Goal: Navigation & Orientation: Find specific page/section

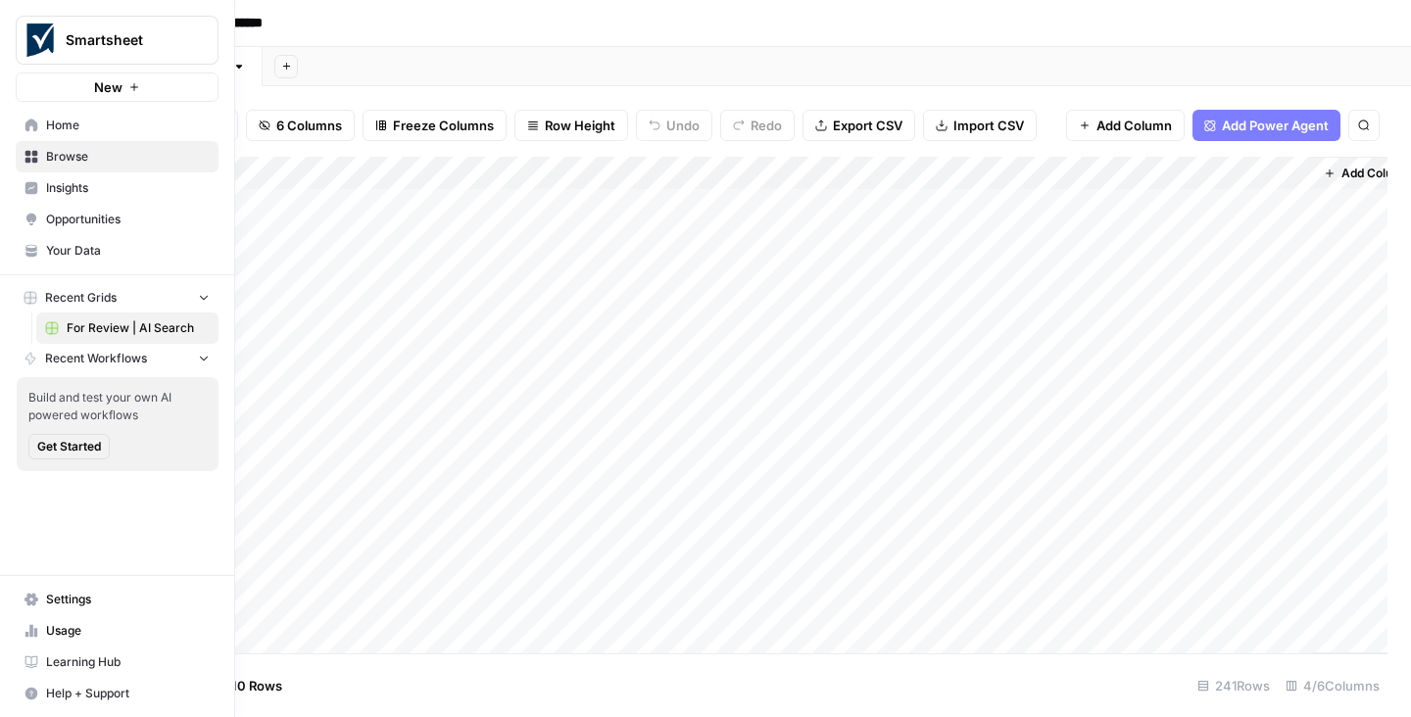
click at [66, 191] on span "Insights" at bounding box center [128, 188] width 164 height 18
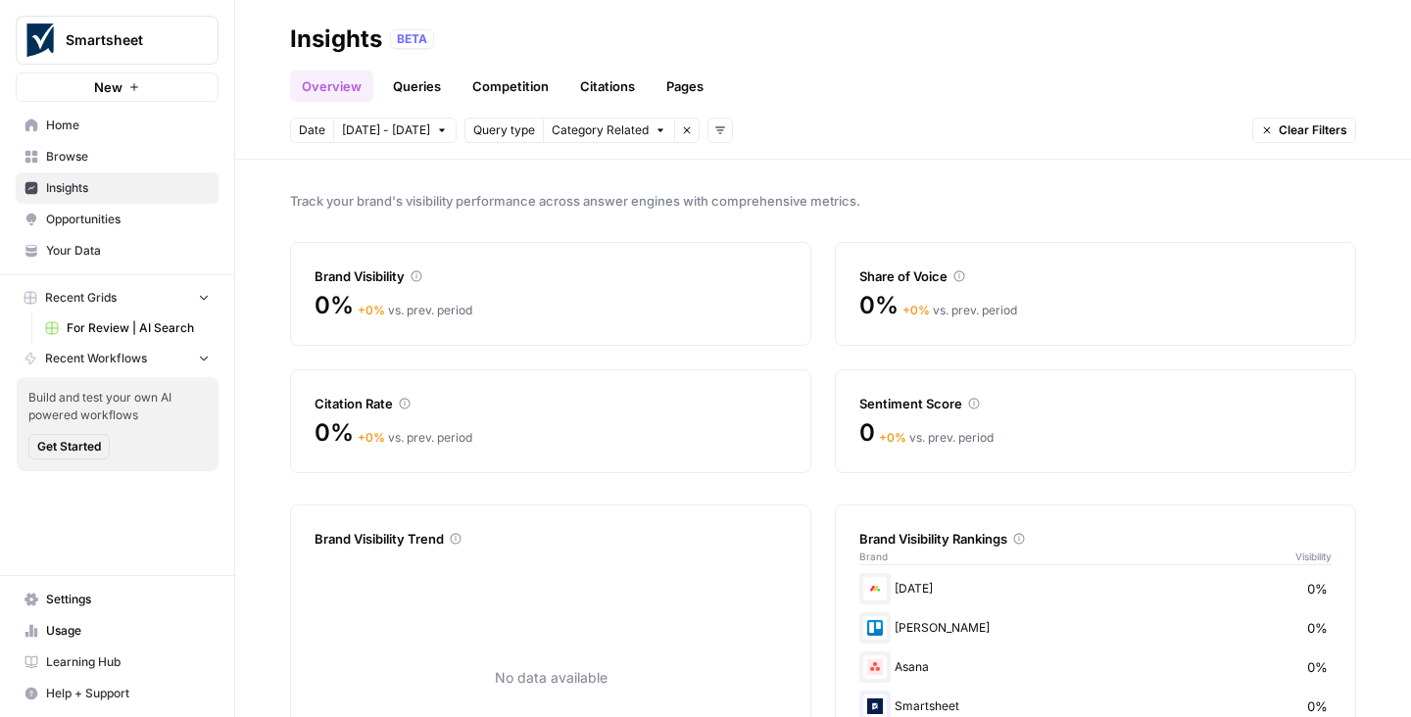
click at [392, 127] on span "[DATE] - [DATE]" at bounding box center [386, 130] width 88 height 18
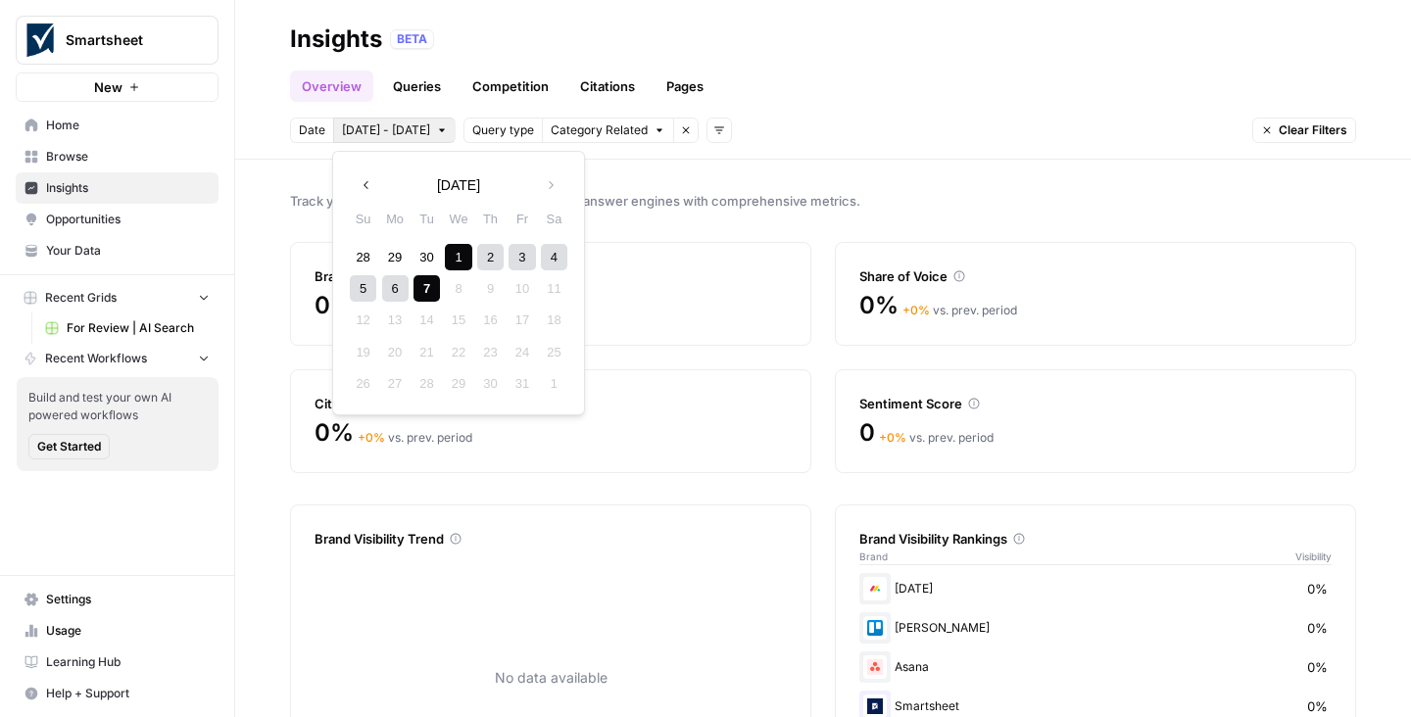
click at [856, 86] on div "Overview Queries Competition Citations Pages" at bounding box center [823, 78] width 1066 height 47
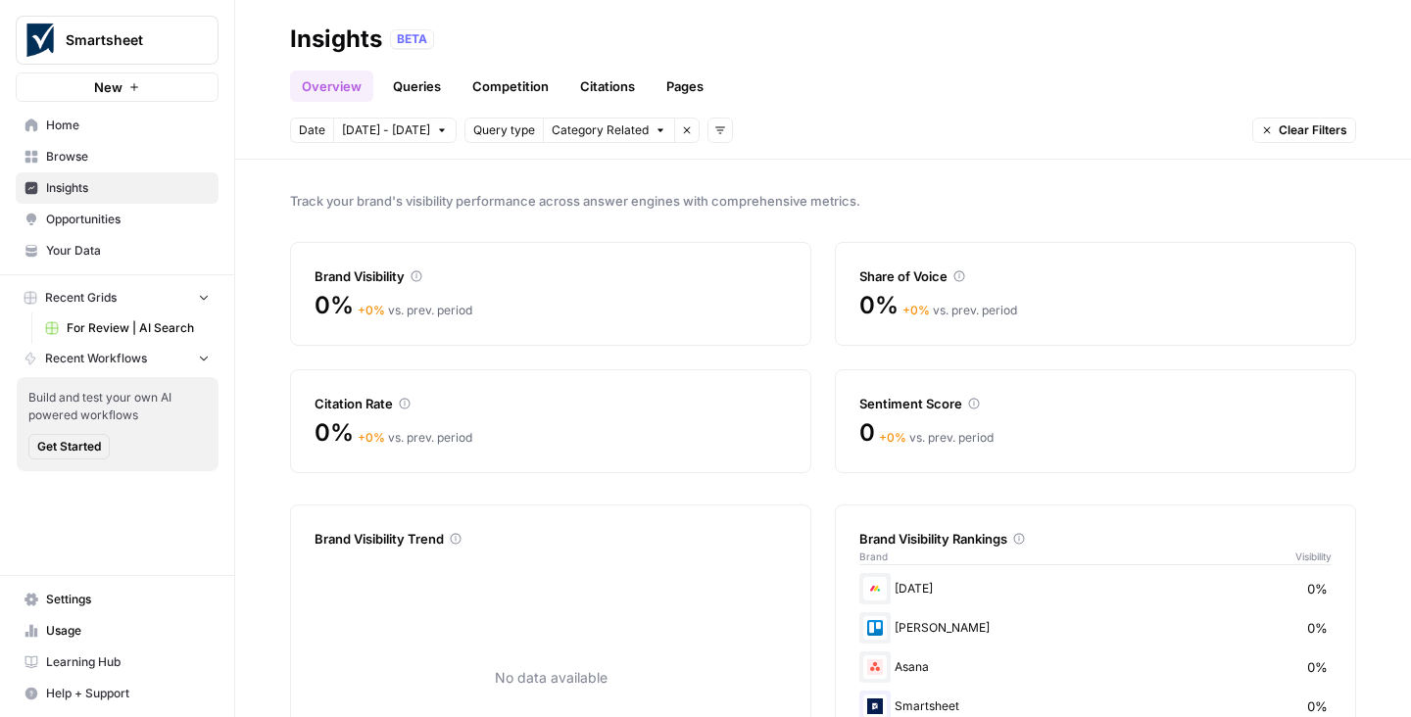
click at [416, 86] on link "Queries" at bounding box center [417, 86] width 72 height 31
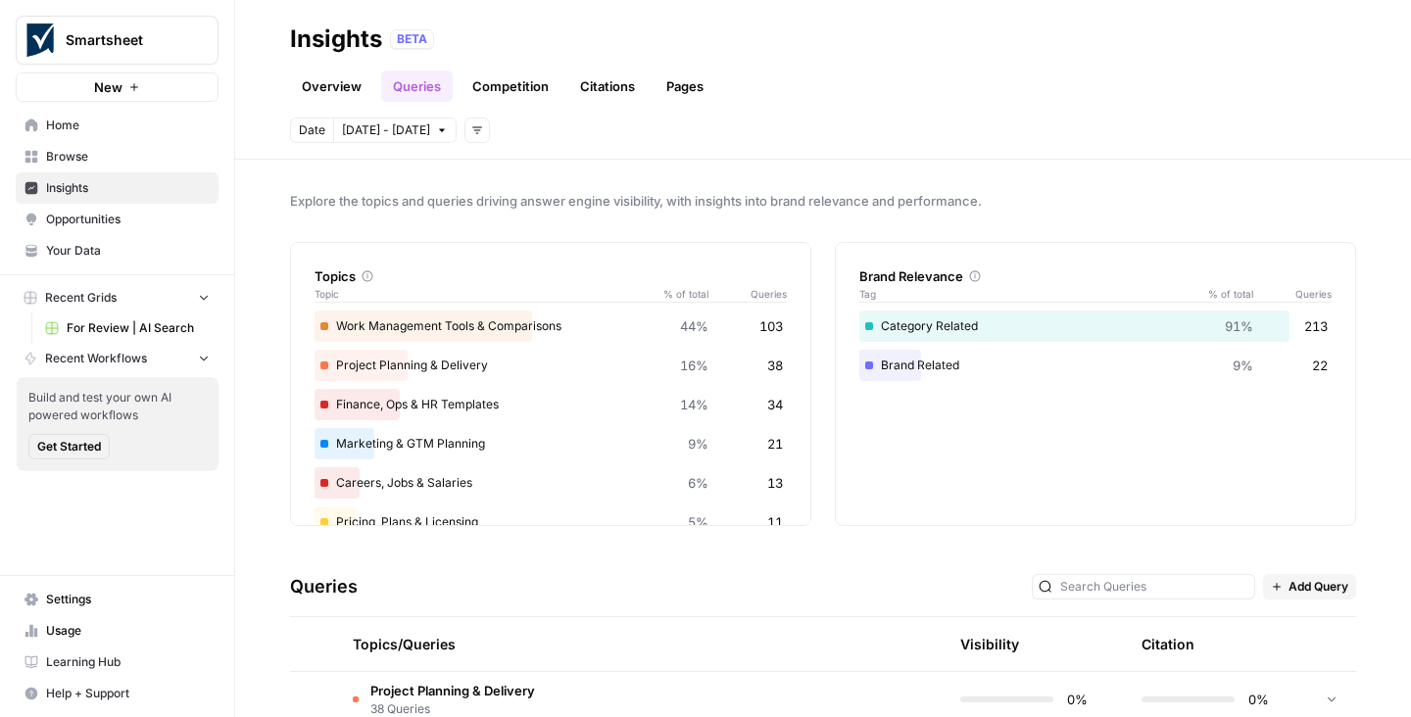
click at [514, 90] on link "Competition" at bounding box center [510, 86] width 100 height 31
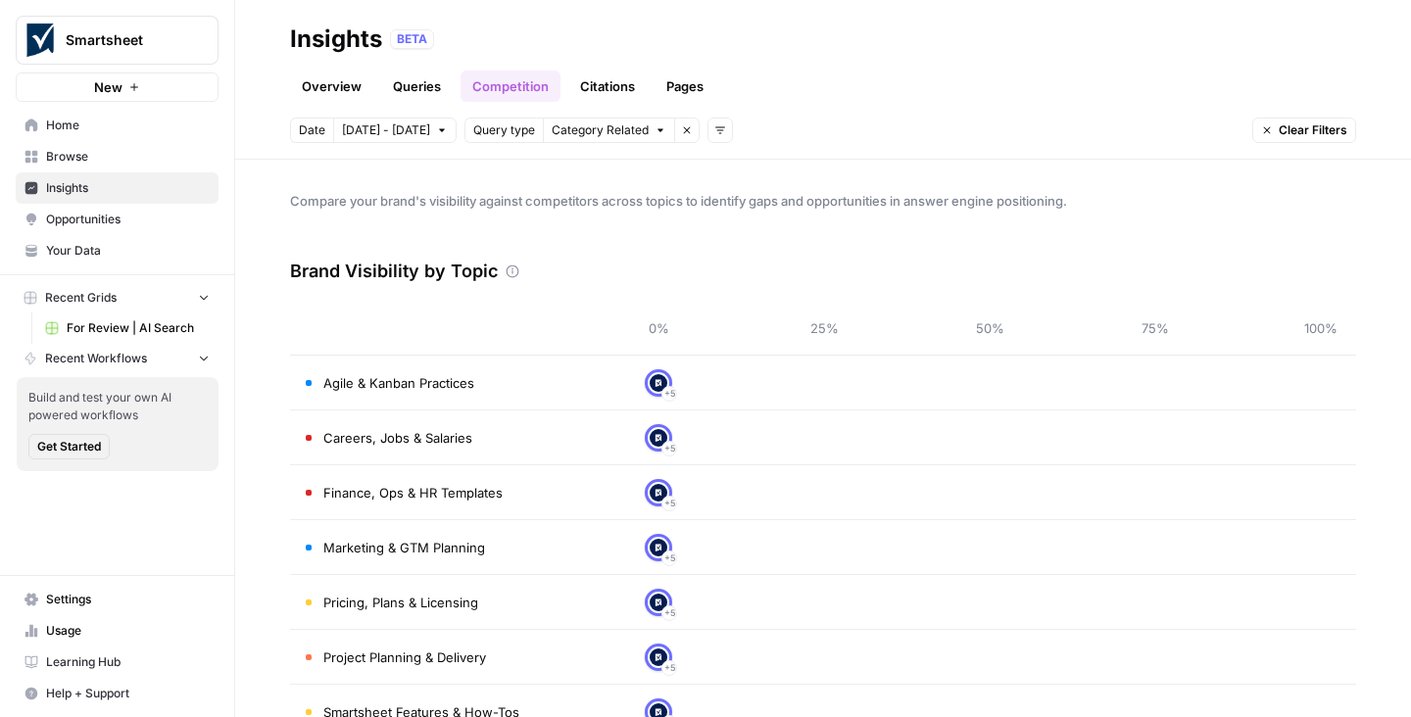
click at [609, 77] on link "Citations" at bounding box center [607, 86] width 78 height 31
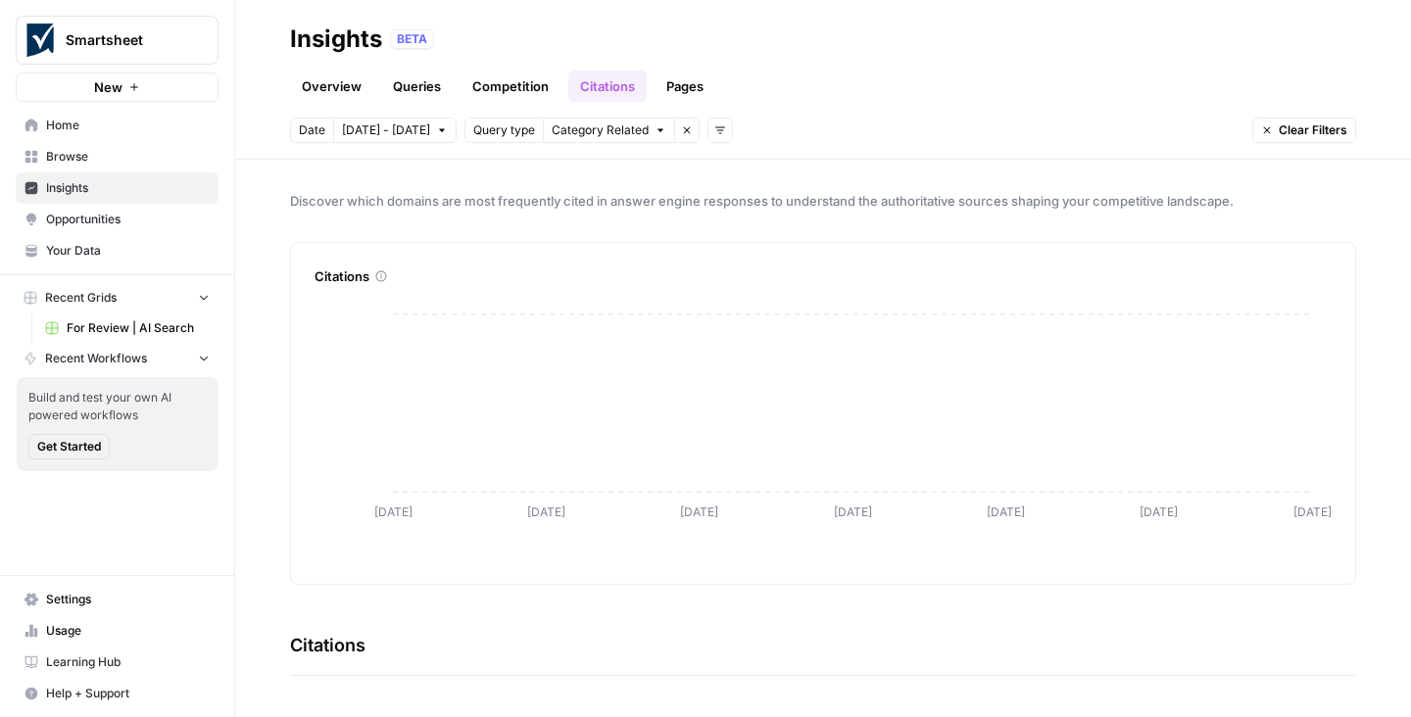
click at [685, 83] on link "Pages" at bounding box center [684, 86] width 61 height 31
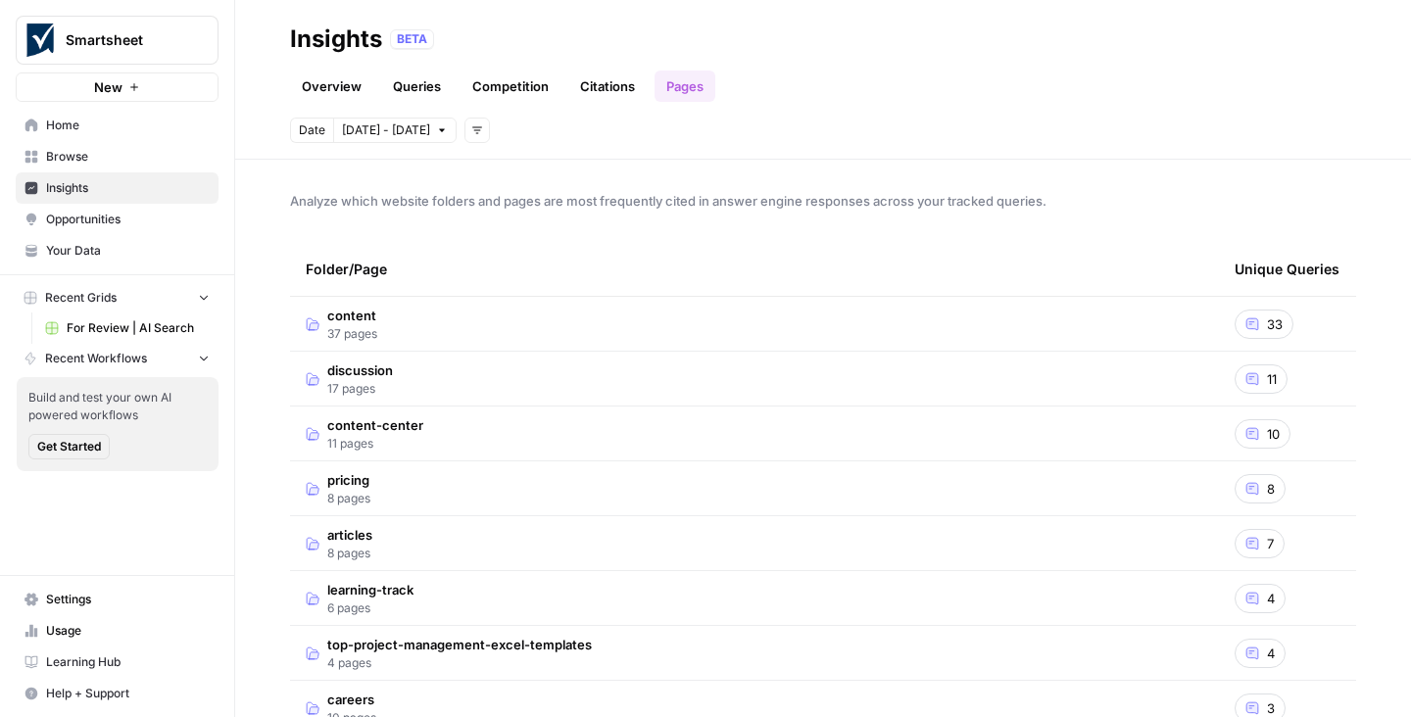
click at [64, 128] on span "Home" at bounding box center [128, 126] width 164 height 18
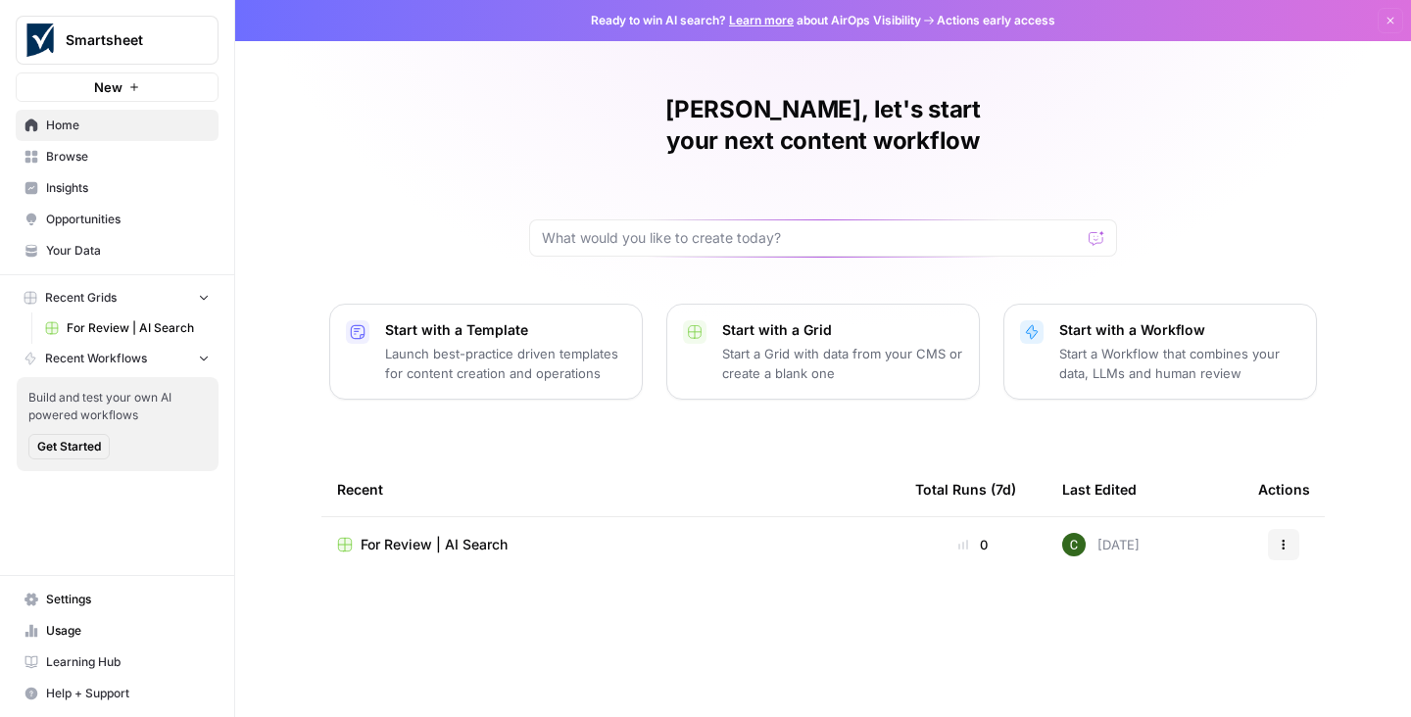
click at [72, 156] on span "Browse" at bounding box center [128, 157] width 164 height 18
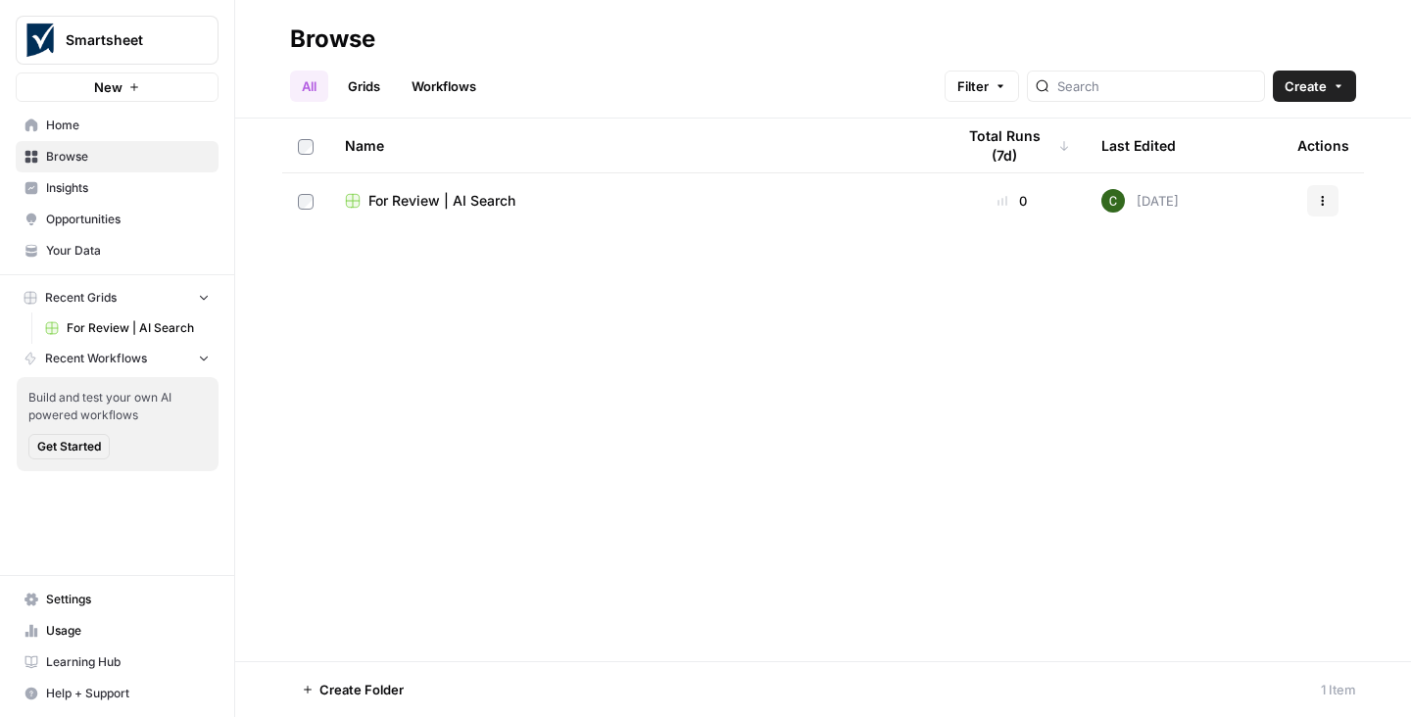
click at [67, 192] on span "Insights" at bounding box center [128, 188] width 164 height 18
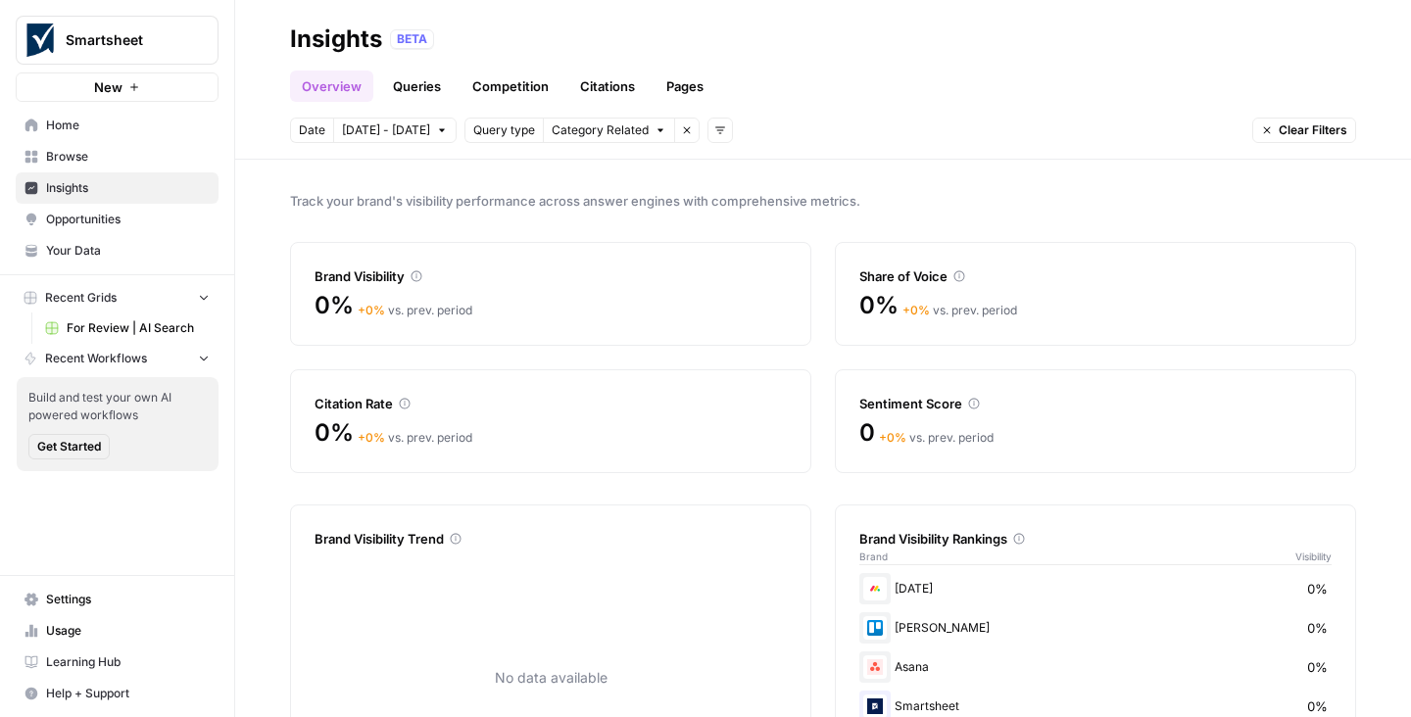
click at [79, 224] on span "Opportunities" at bounding box center [128, 220] width 164 height 18
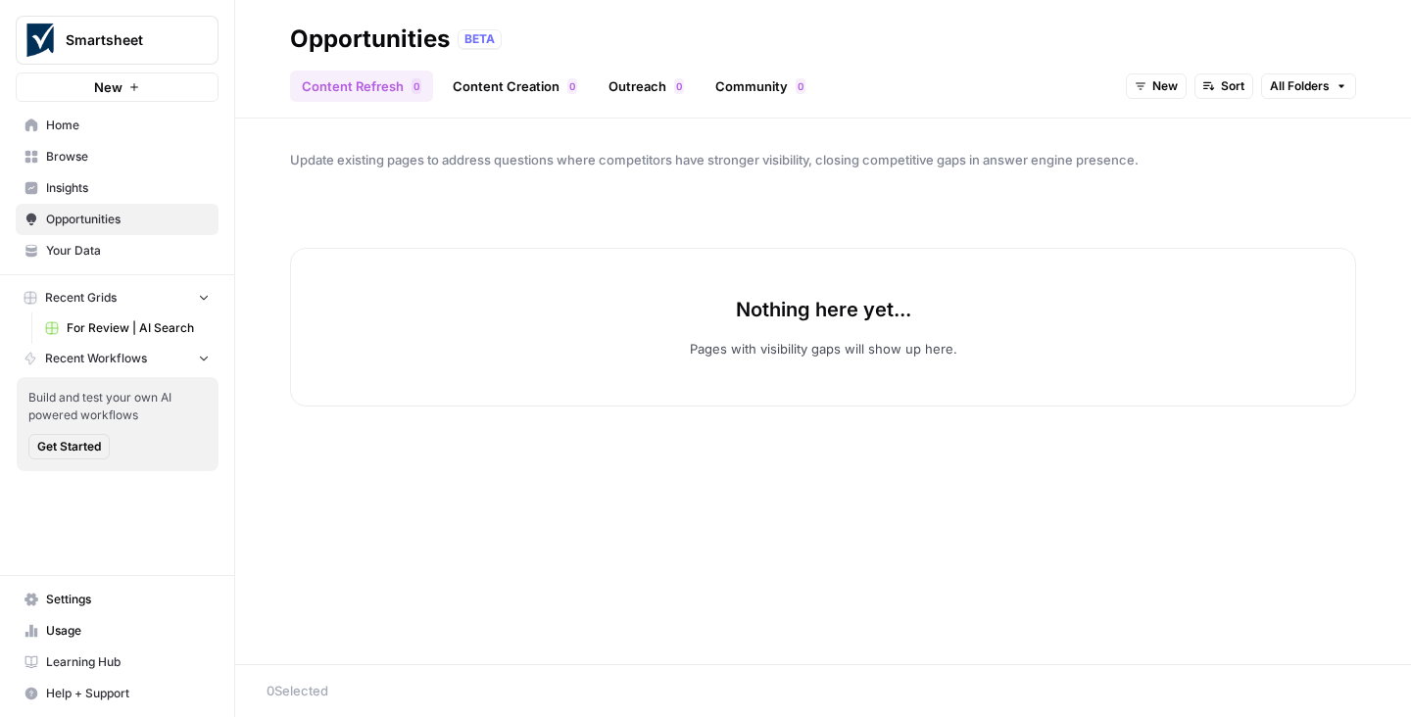
click at [85, 245] on span "Your Data" at bounding box center [128, 251] width 164 height 18
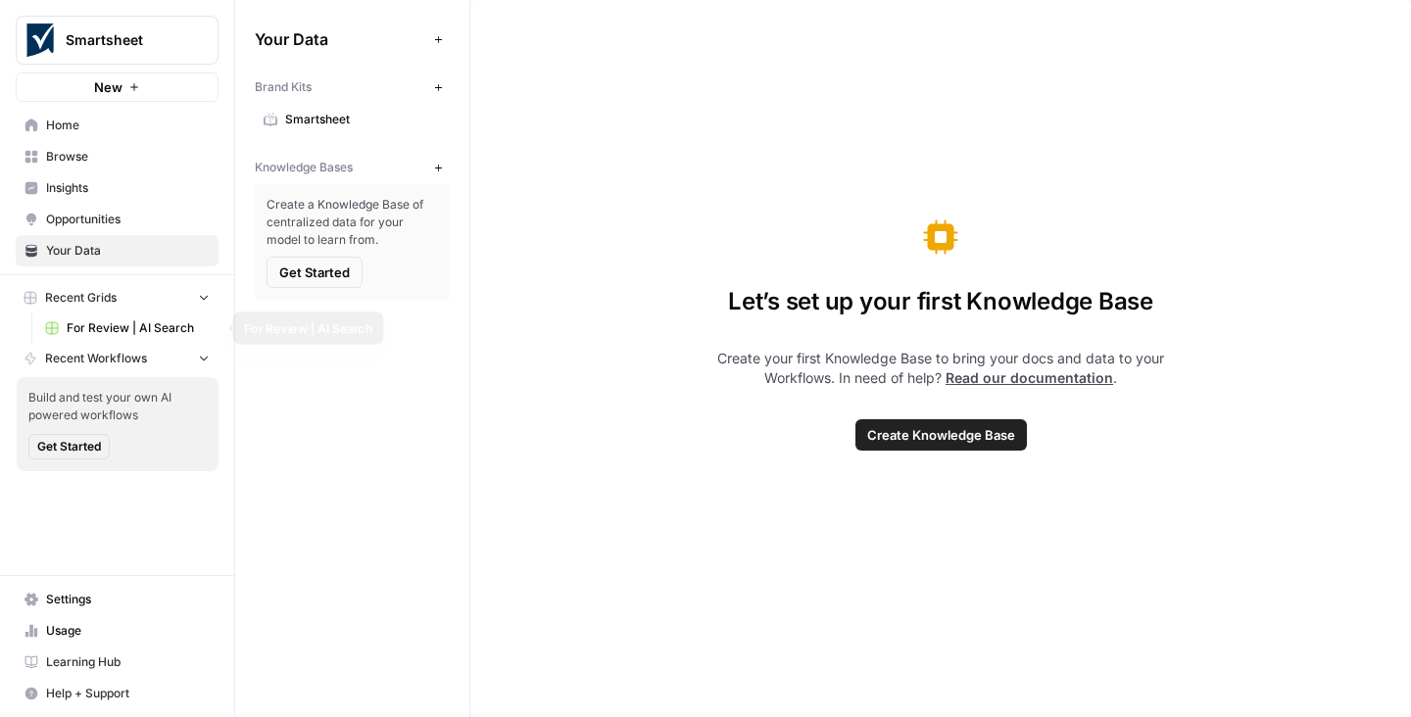
click at [109, 324] on span "For Review | AI Search" at bounding box center [138, 328] width 143 height 18
